Goal: Task Accomplishment & Management: Manage account settings

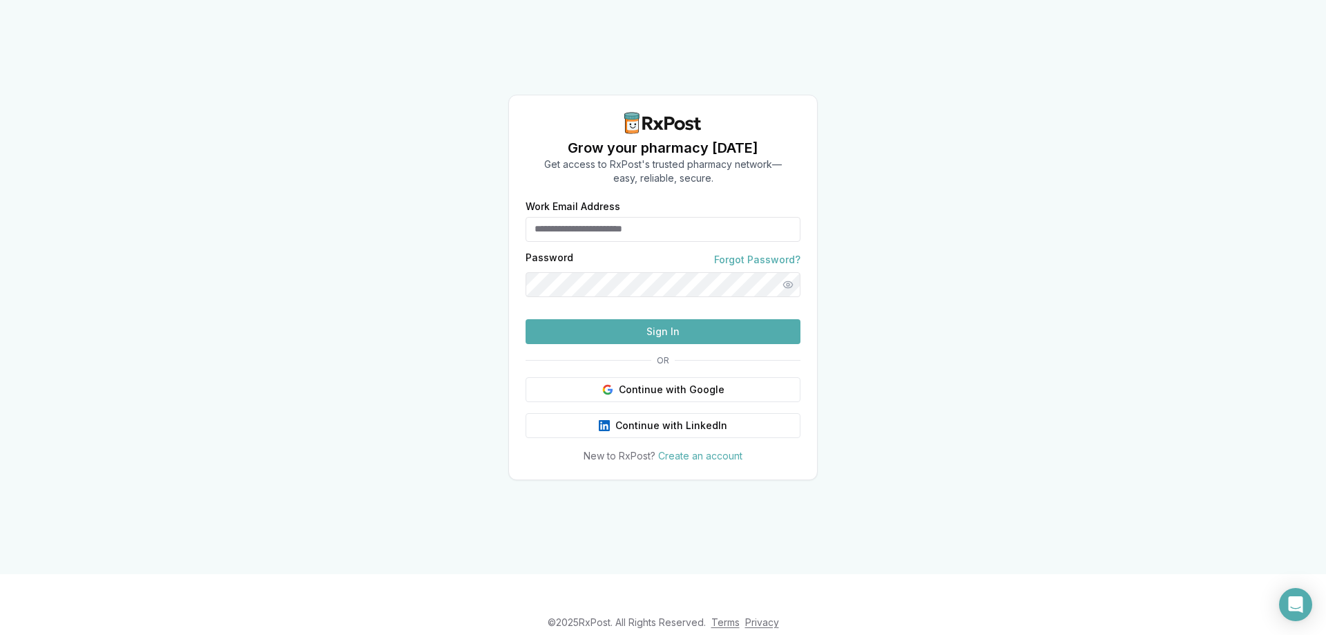
type input "**********"
click at [601, 344] on button "Sign In" at bounding box center [662, 331] width 275 height 25
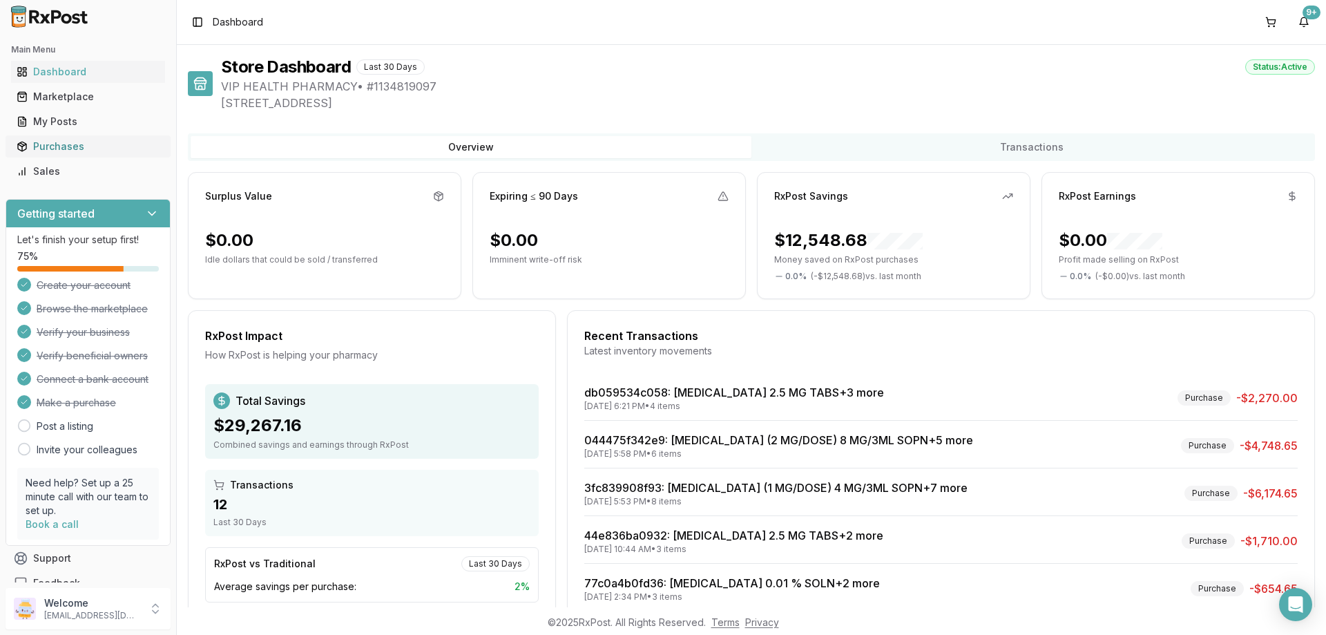
click at [44, 146] on div "Purchases" at bounding box center [88, 146] width 143 height 14
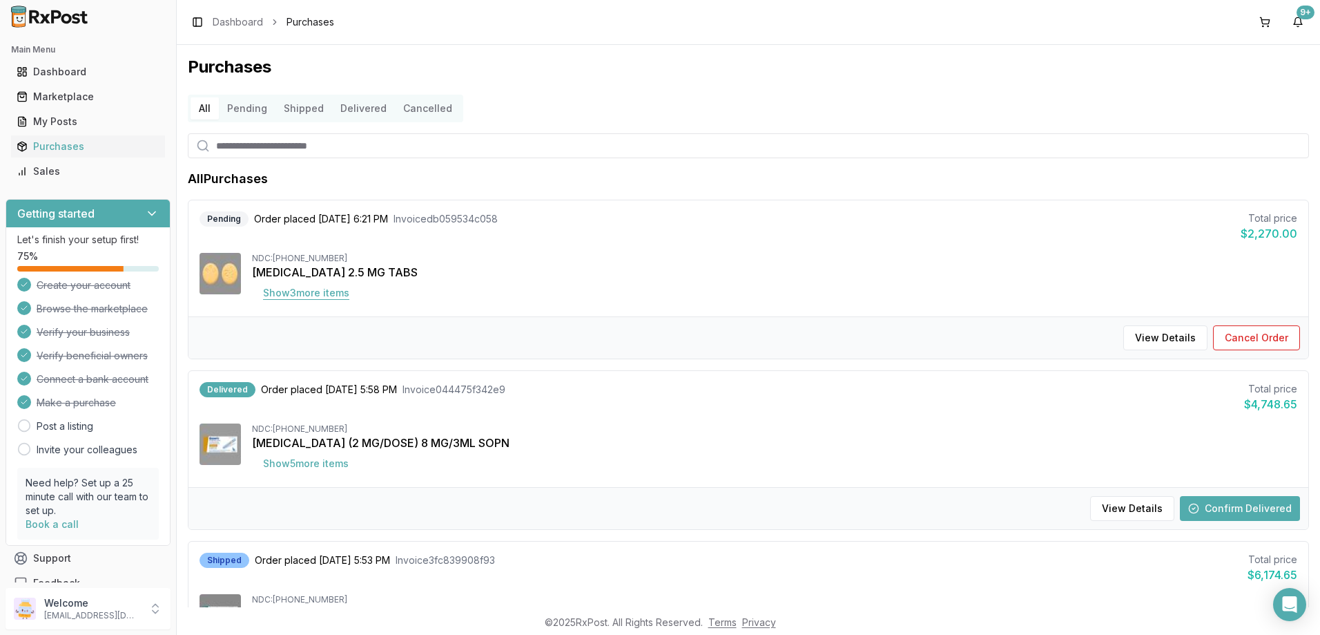
click at [293, 305] on button "Show 3 more item s" at bounding box center [306, 292] width 108 height 25
click at [1262, 334] on button "Cancel Order" at bounding box center [1256, 337] width 87 height 25
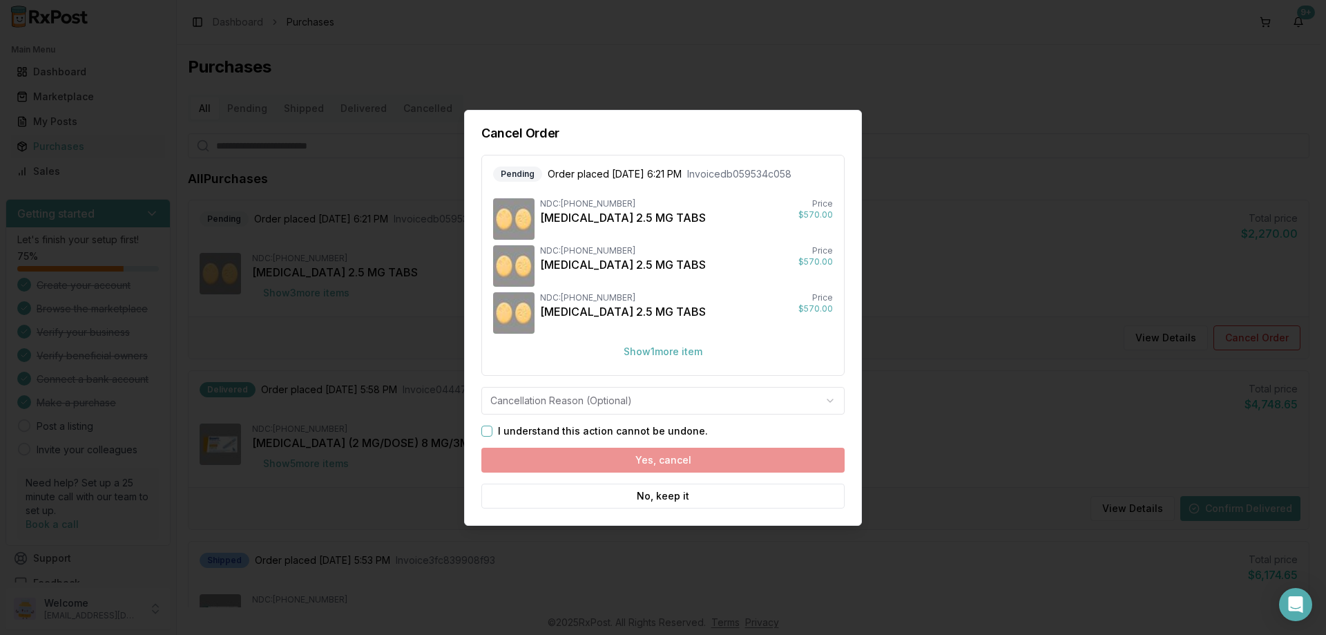
click at [487, 427] on button "I understand this action cannot be undone." at bounding box center [486, 430] width 11 height 11
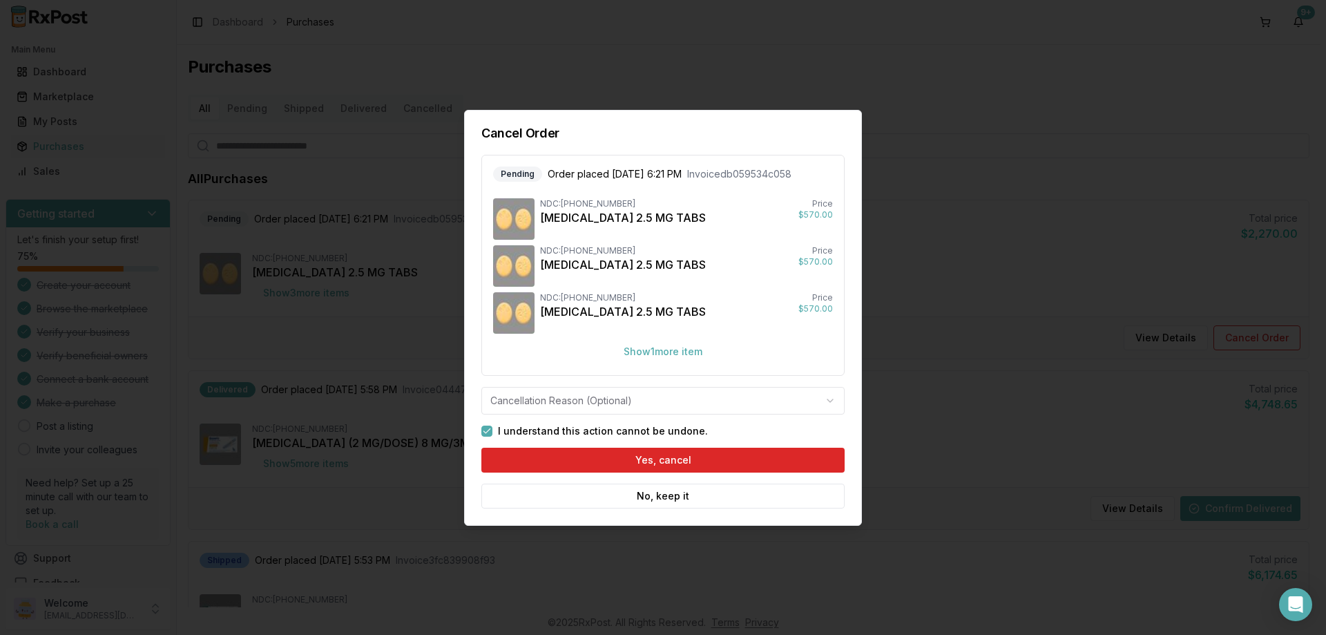
click at [610, 412] on body "Main Menu Dashboard Marketplace My Posts Purchases Sales Getting started Let's …" at bounding box center [660, 317] width 1320 height 635
click at [596, 465] on button "Yes, cancel" at bounding box center [662, 459] width 363 height 25
